Goal: Task Accomplishment & Management: Manage account settings

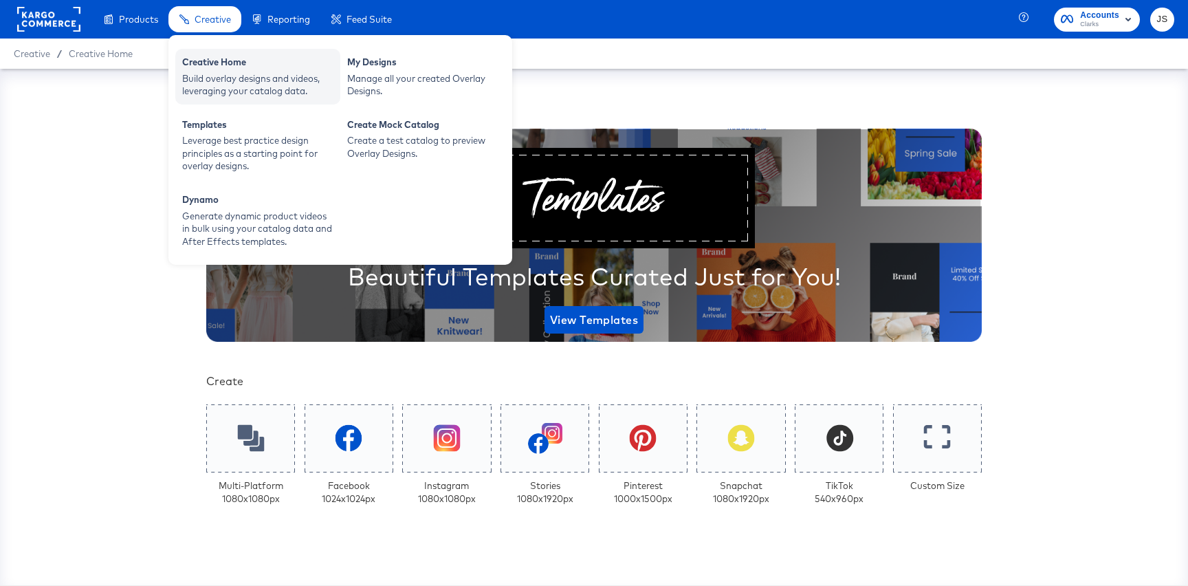
click at [214, 72] on div "Build overlay designs and videos, leveraging your catalog data." at bounding box center [257, 84] width 151 height 25
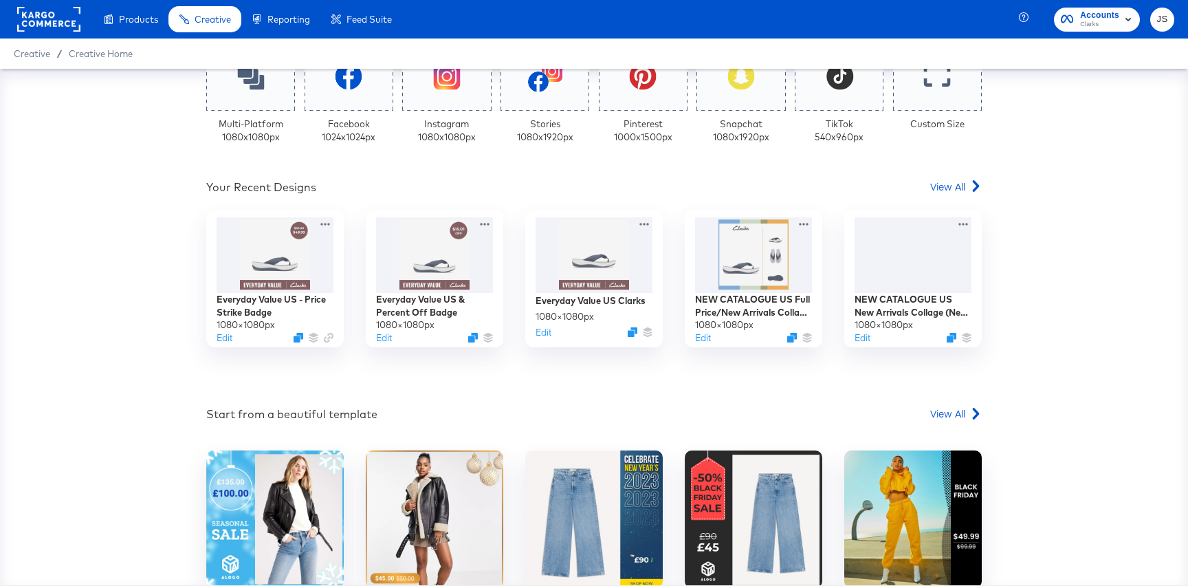
scroll to position [397, 0]
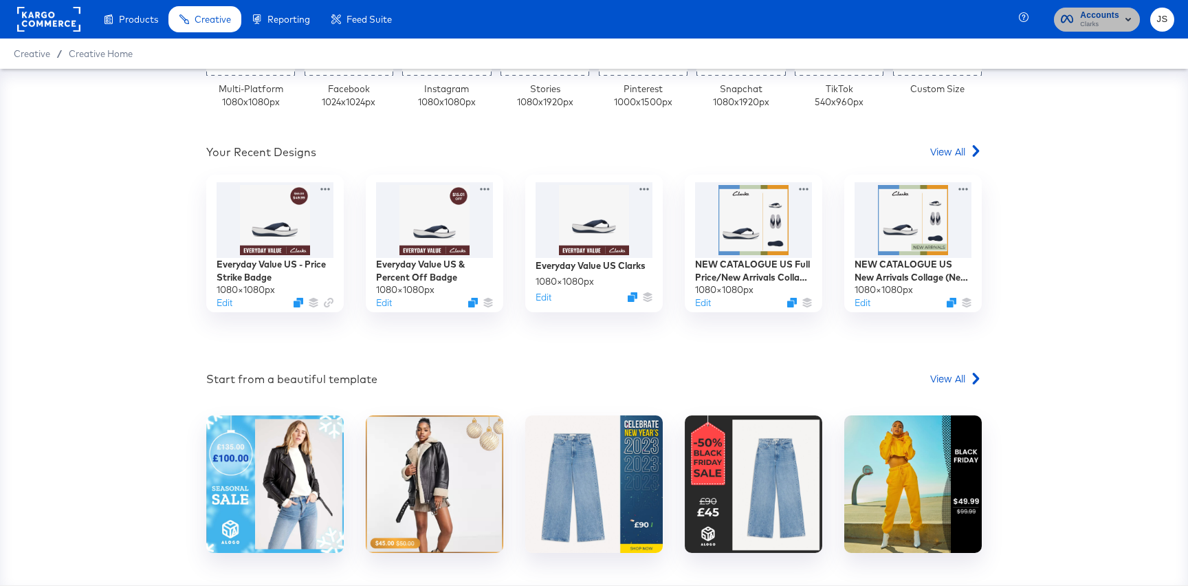
click at [1107, 24] on span "Clarks" at bounding box center [1099, 24] width 39 height 11
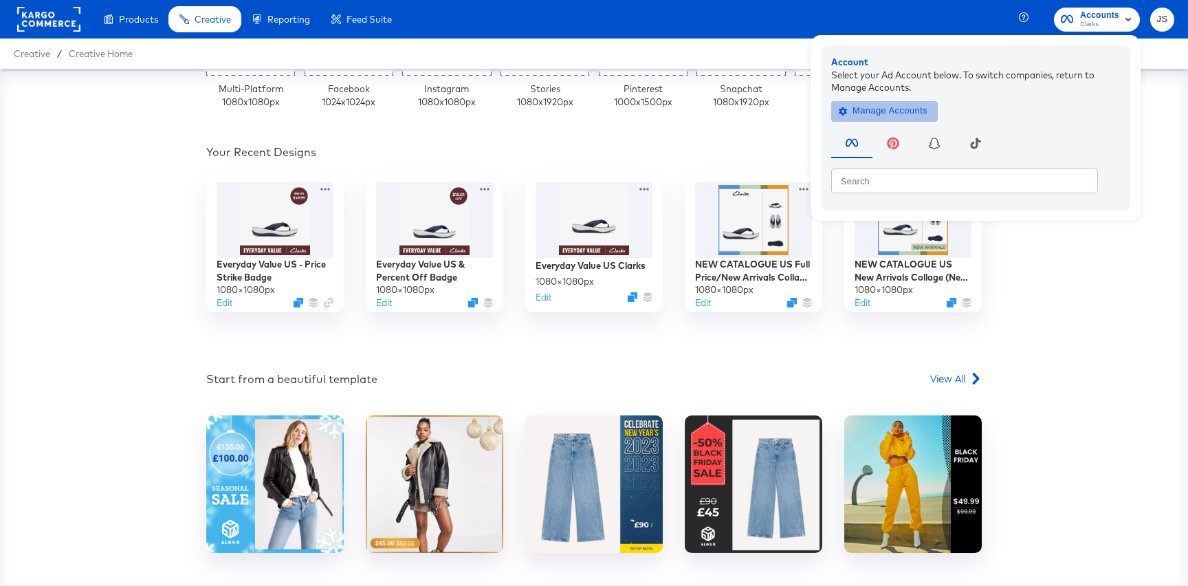
click at [915, 105] on span "Manage Accounts" at bounding box center [885, 111] width 86 height 16
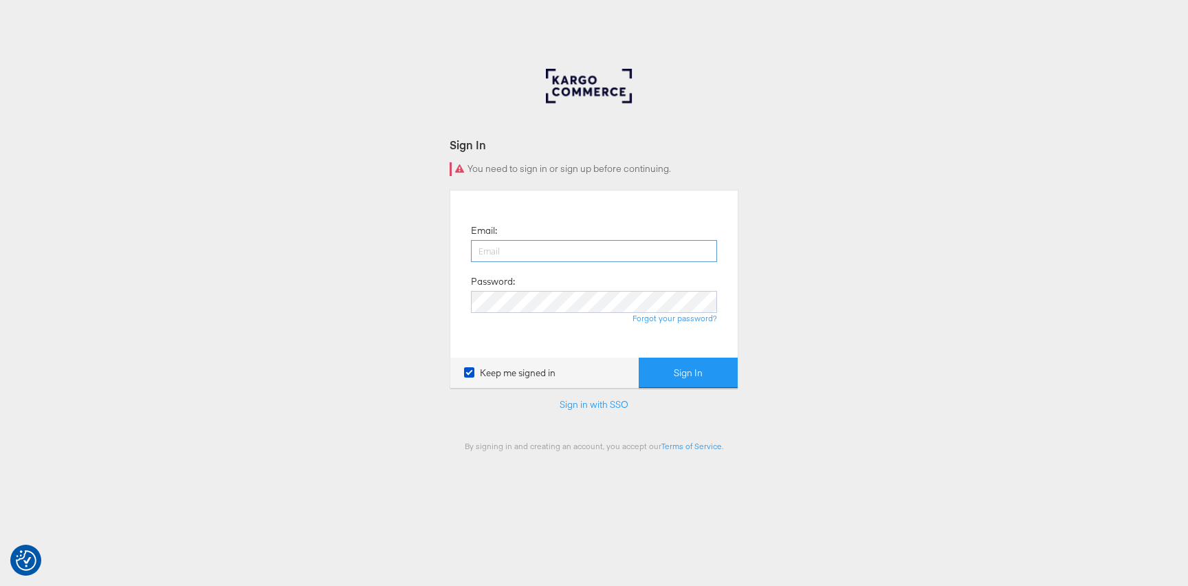
click at [521, 252] on input "email" at bounding box center [594, 251] width 246 height 22
type input "jiana.santos@kargo.com"
click at [639, 358] on button "Sign In" at bounding box center [688, 373] width 99 height 31
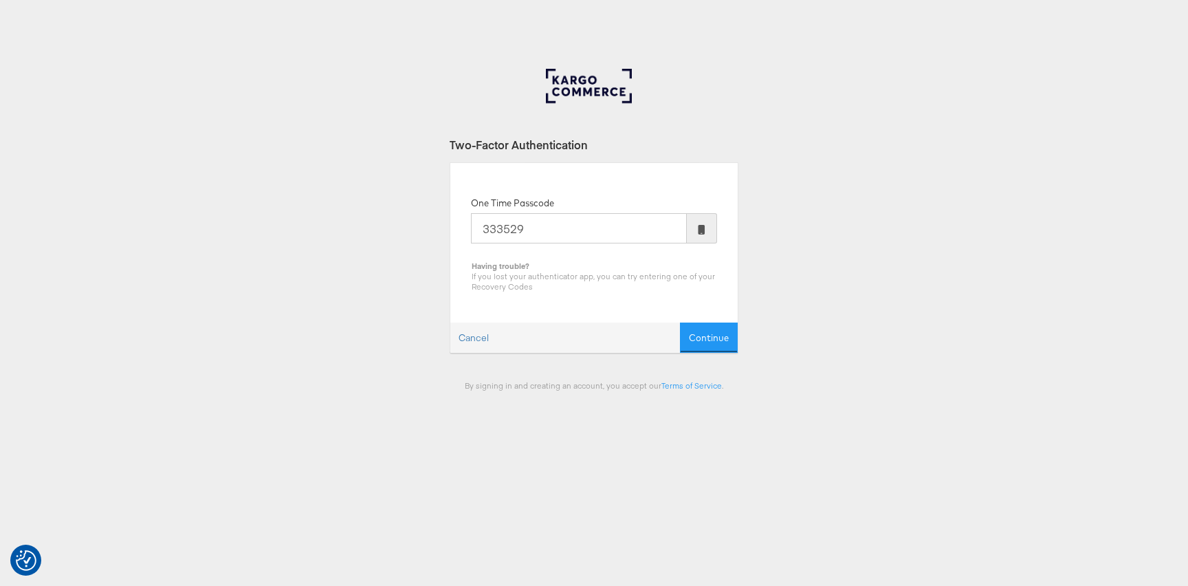
type input "333529"
click at [680, 323] on button "Continue" at bounding box center [709, 338] width 58 height 31
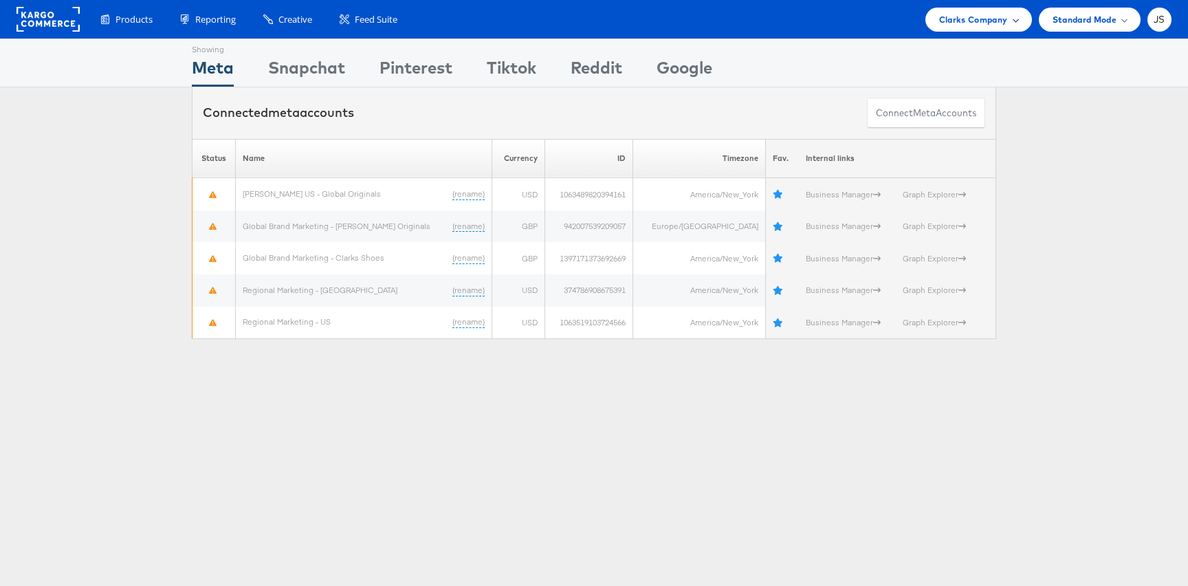
click at [1001, 23] on span "Clarks Company" at bounding box center [973, 19] width 69 height 14
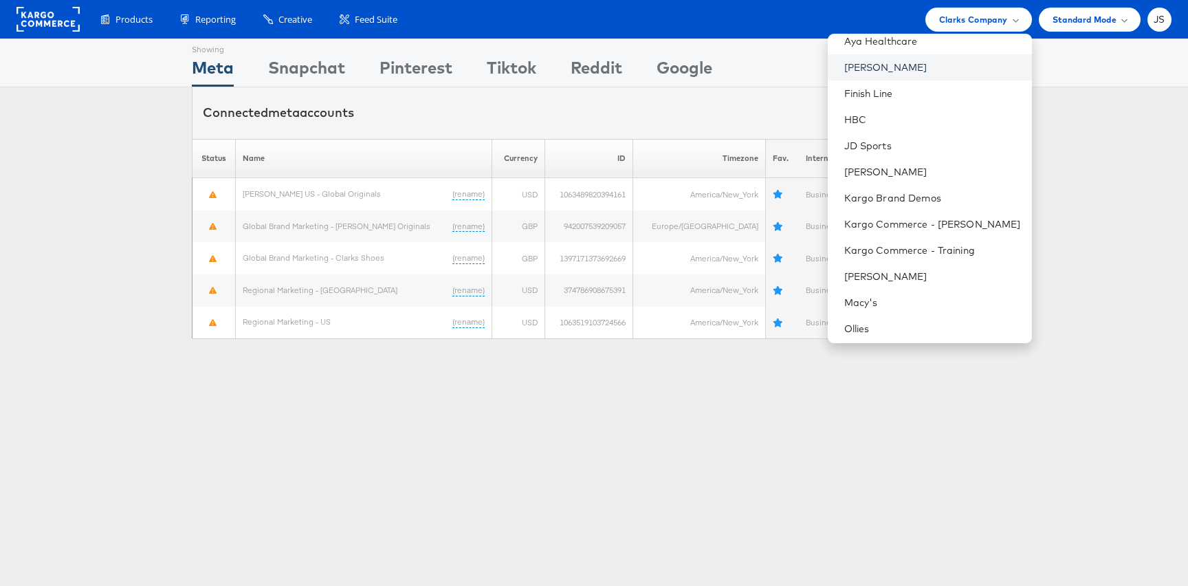
scroll to position [376, 0]
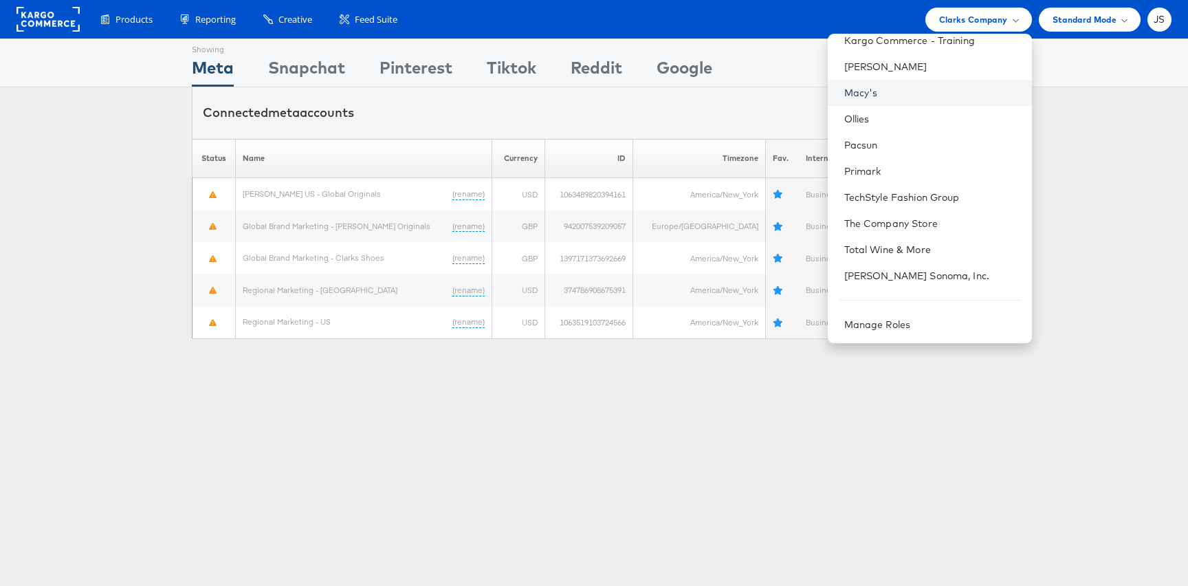
click at [937, 94] on link "Macy's" at bounding box center [933, 93] width 177 height 14
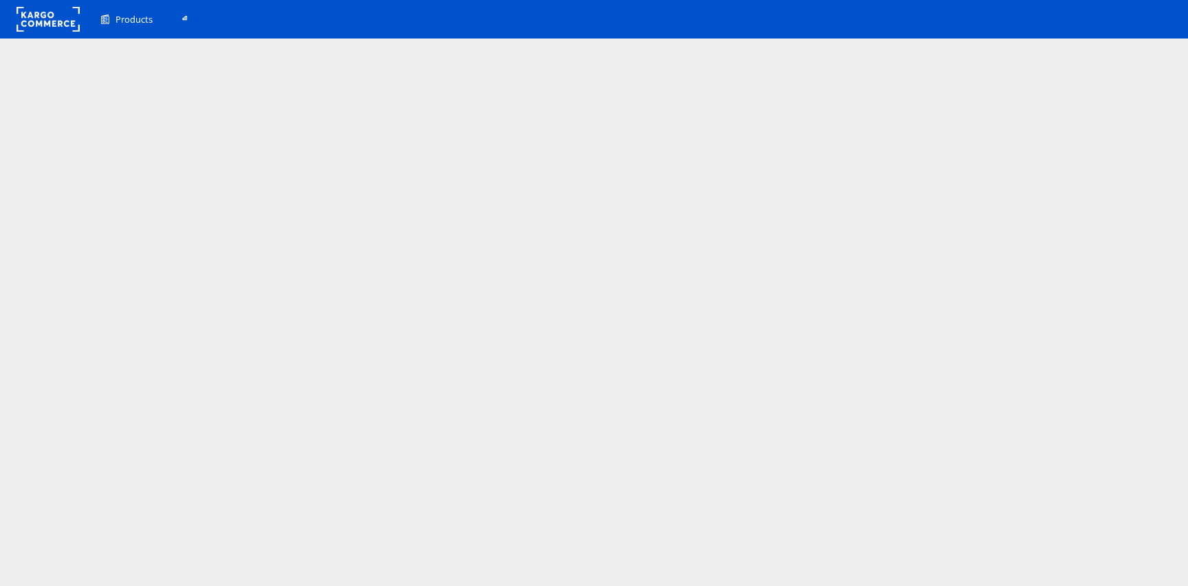
scroll to position [10, 0]
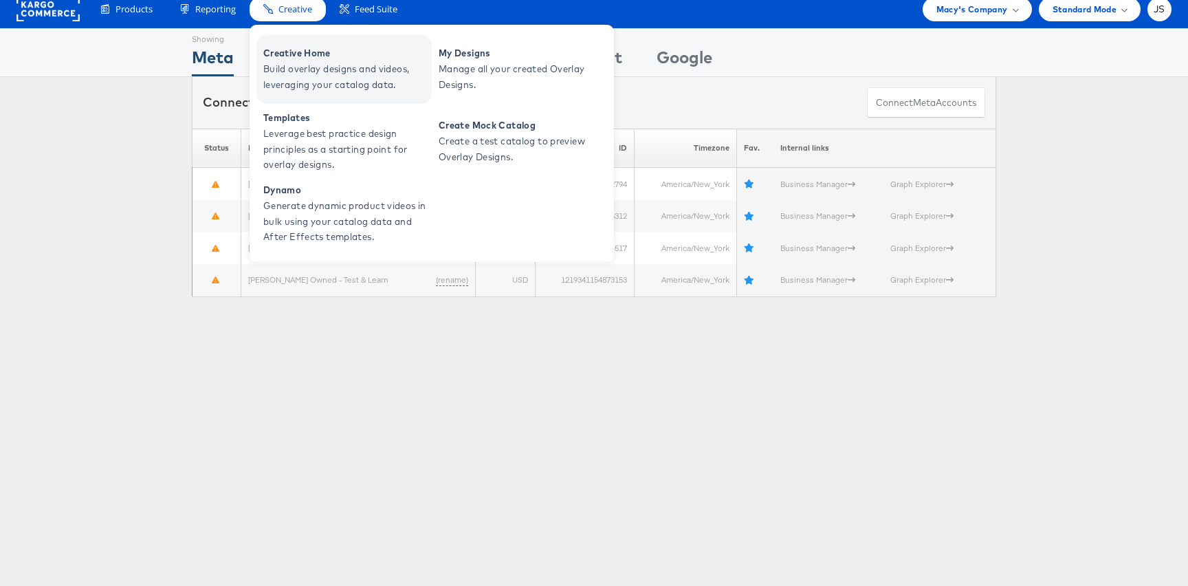
click at [299, 43] on link "Creative Home Build overlay designs and videos, leveraging your catalog data." at bounding box center [344, 69] width 175 height 69
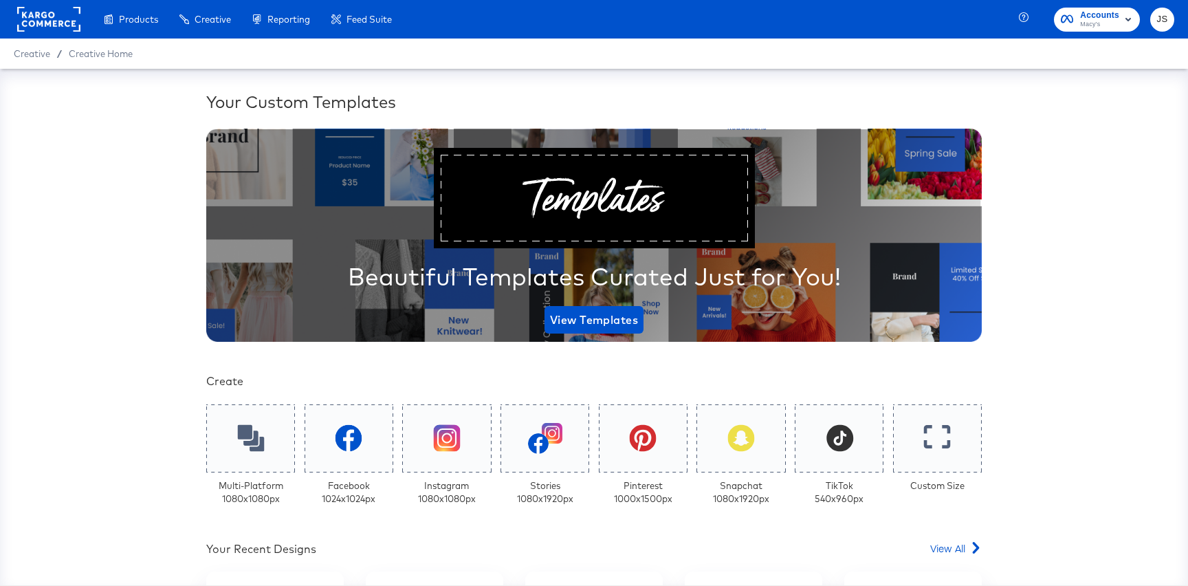
click at [303, 60] on div "Creative / Creative Home" at bounding box center [594, 54] width 1188 height 30
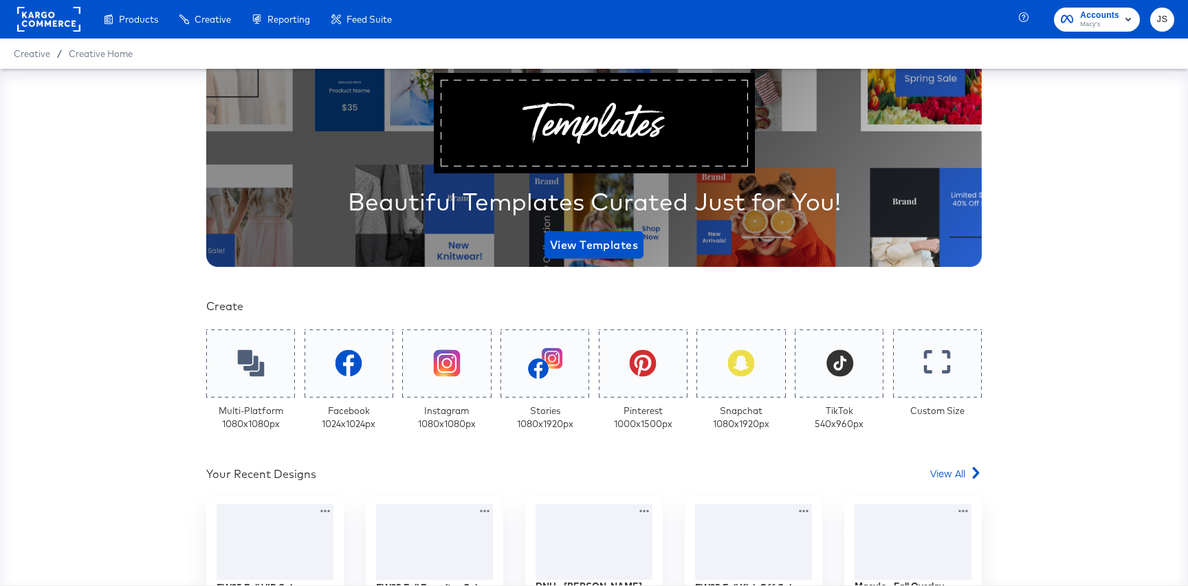
scroll to position [273, 0]
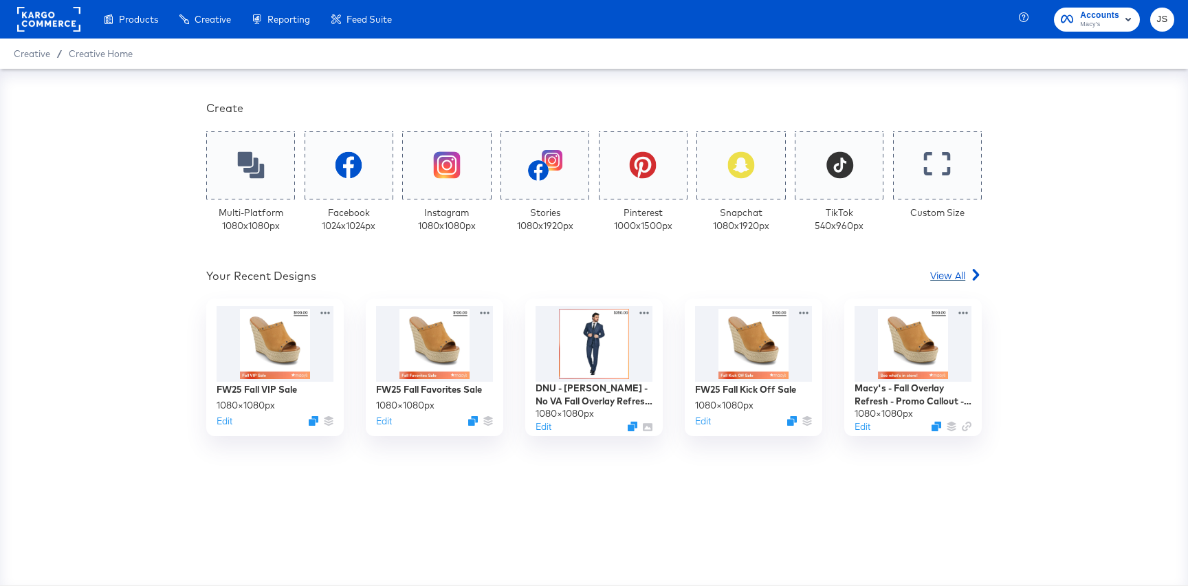
click at [936, 272] on span "View All" at bounding box center [948, 275] width 35 height 14
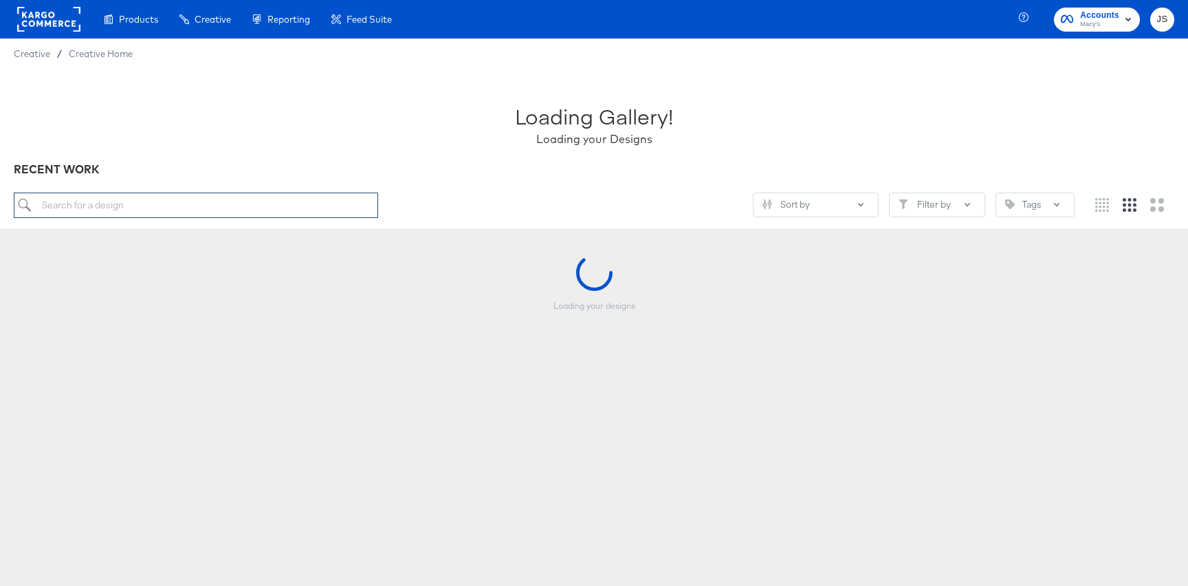
click at [274, 199] on input "search" at bounding box center [196, 205] width 365 height 25
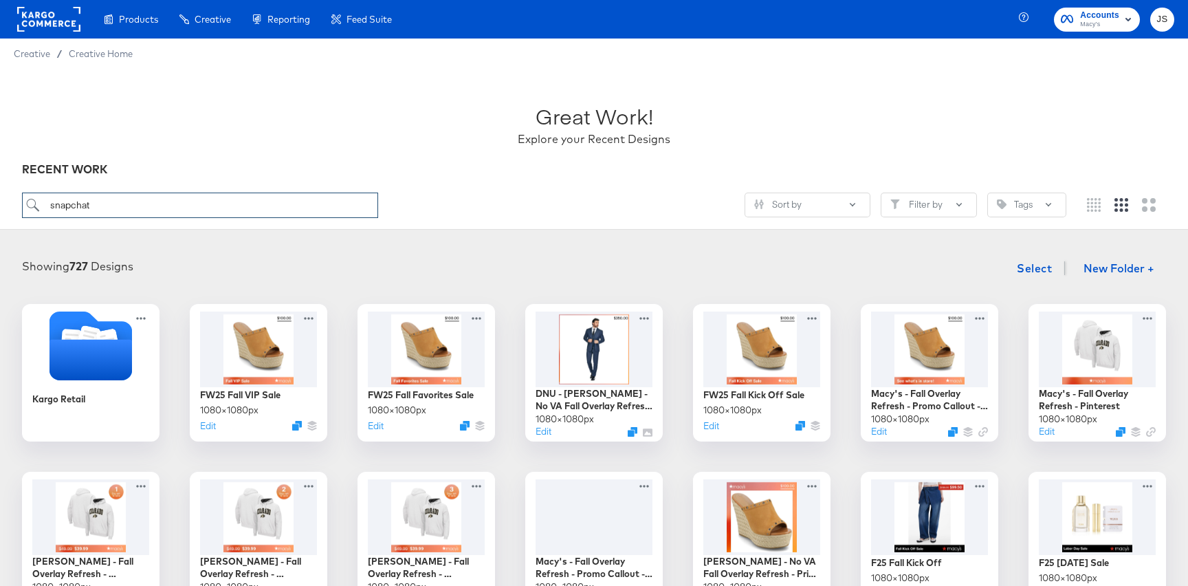
type input "snapchat"
